Goal: Find specific page/section: Find specific page/section

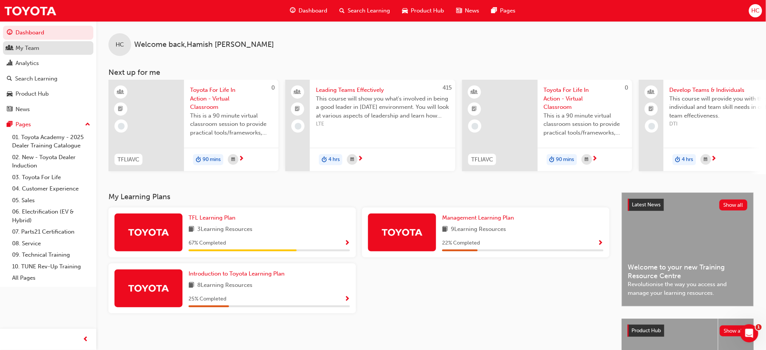
click at [36, 52] on div "My Team" at bounding box center [48, 47] width 83 height 9
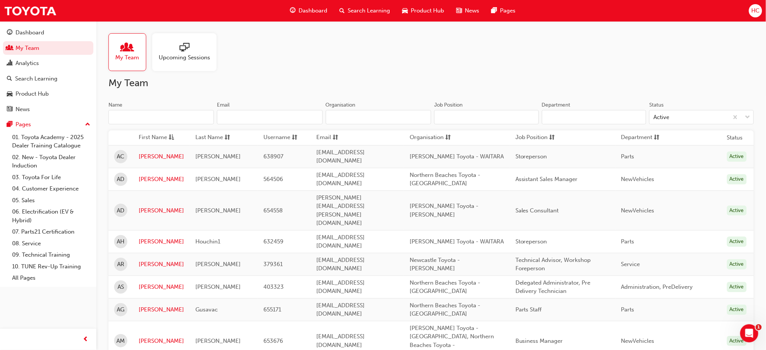
click at [141, 116] on input "Name" at bounding box center [160, 117] width 105 height 14
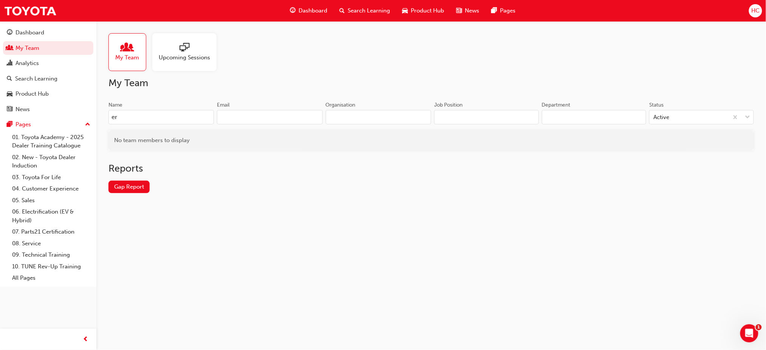
type input "e"
